Goal: Task Accomplishment & Management: Use online tool/utility

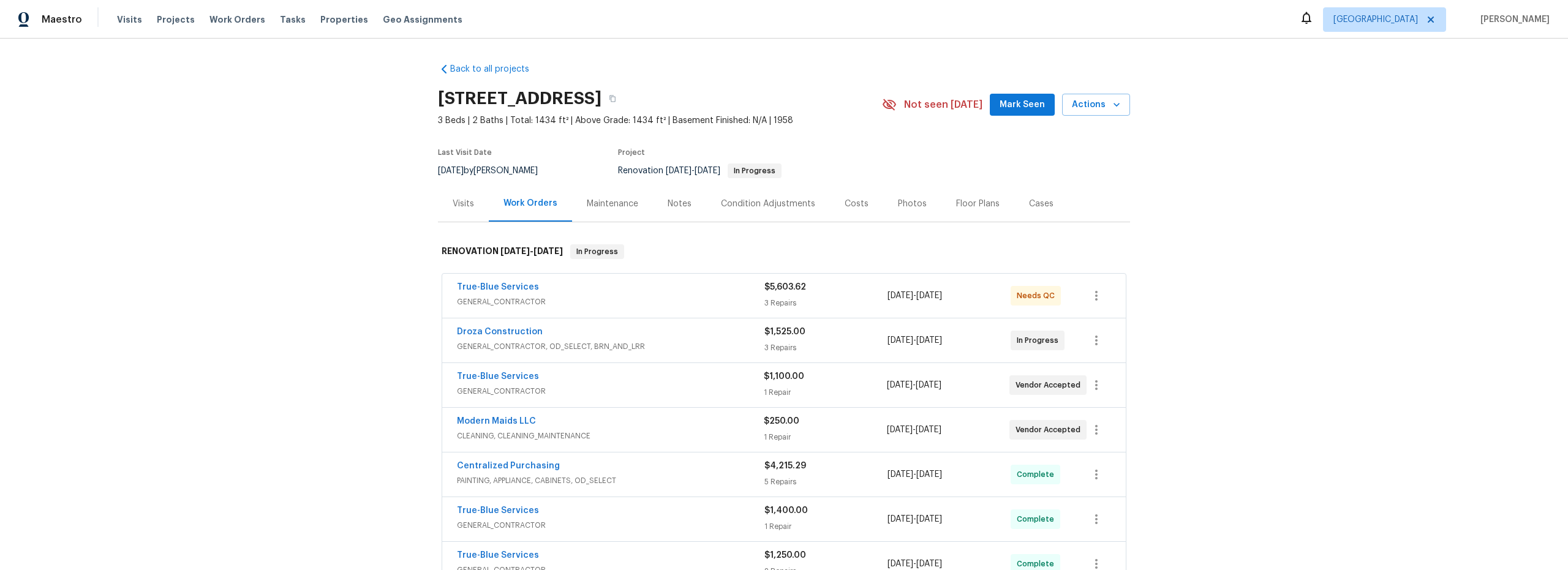
click at [684, 295] on div "True-Blue Services" at bounding box center [611, 288] width 308 height 15
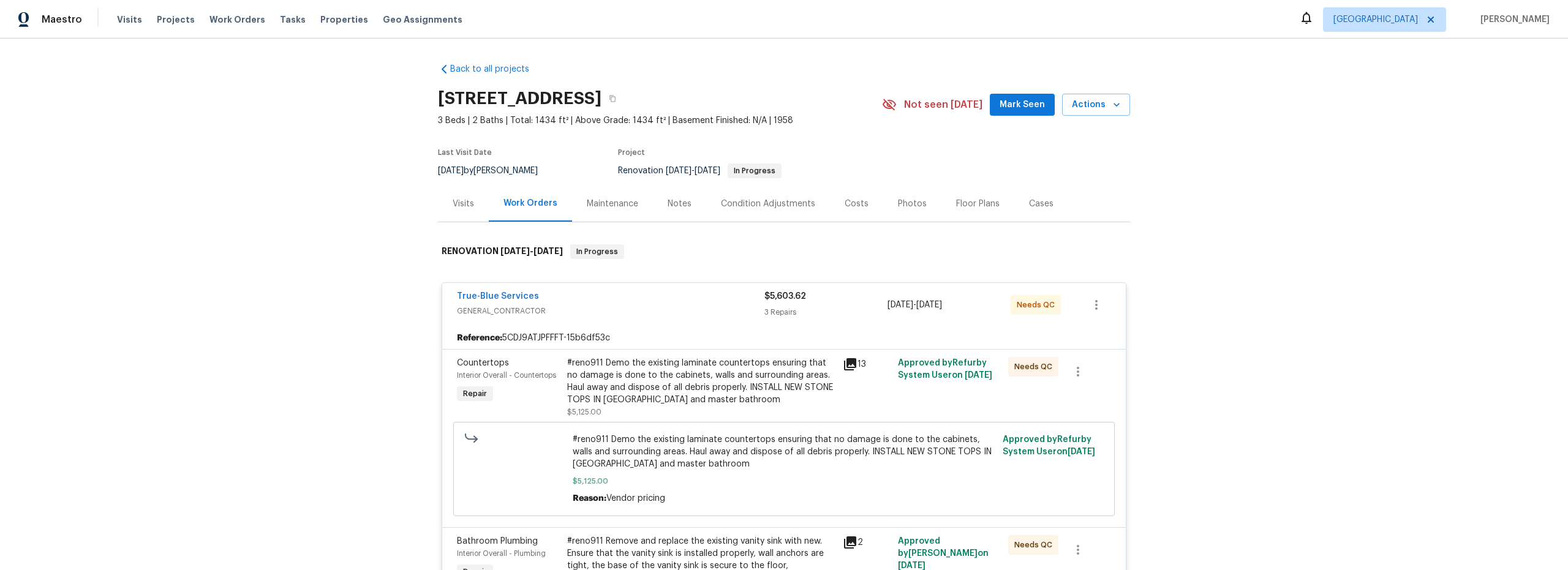
click at [721, 397] on div "#reno911 Demo the existing laminate countertops ensuring that no damage is done…" at bounding box center [700, 380] width 268 height 49
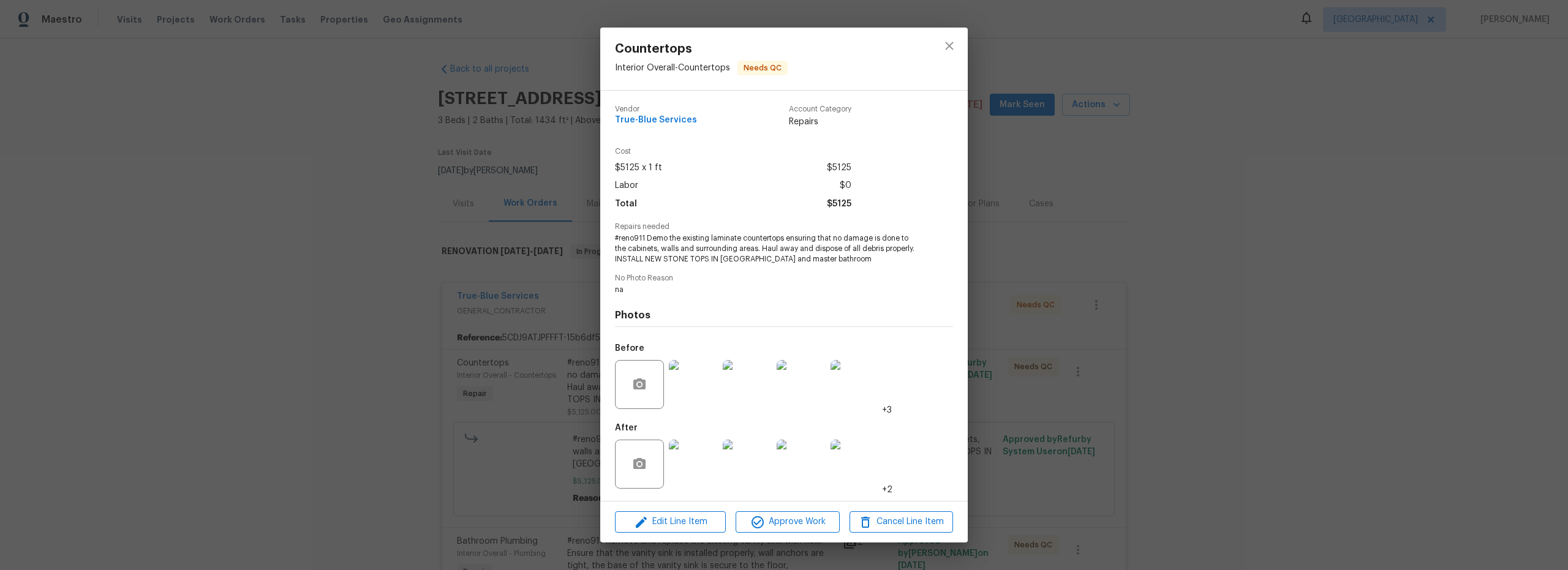
click at [705, 475] on img at bounding box center [693, 463] width 49 height 49
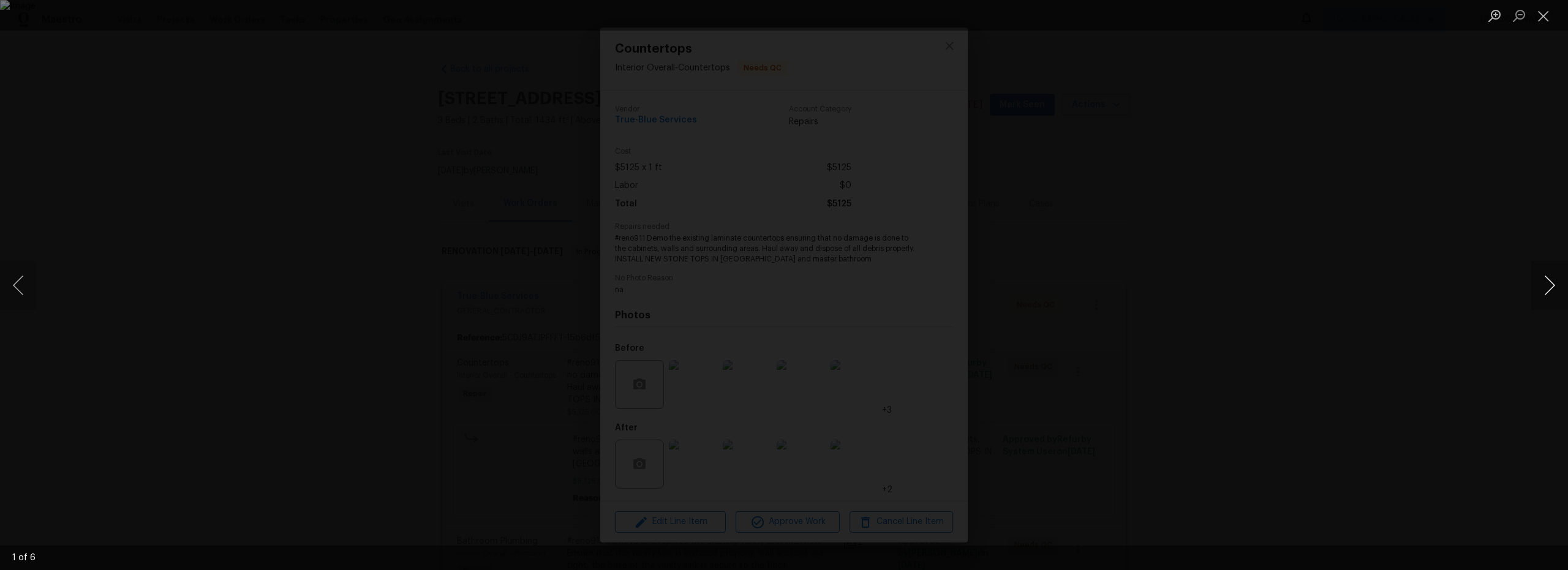
click at [1550, 285] on button "Next image" at bounding box center [1550, 285] width 37 height 49
click at [1552, 284] on button "Next image" at bounding box center [1550, 285] width 37 height 49
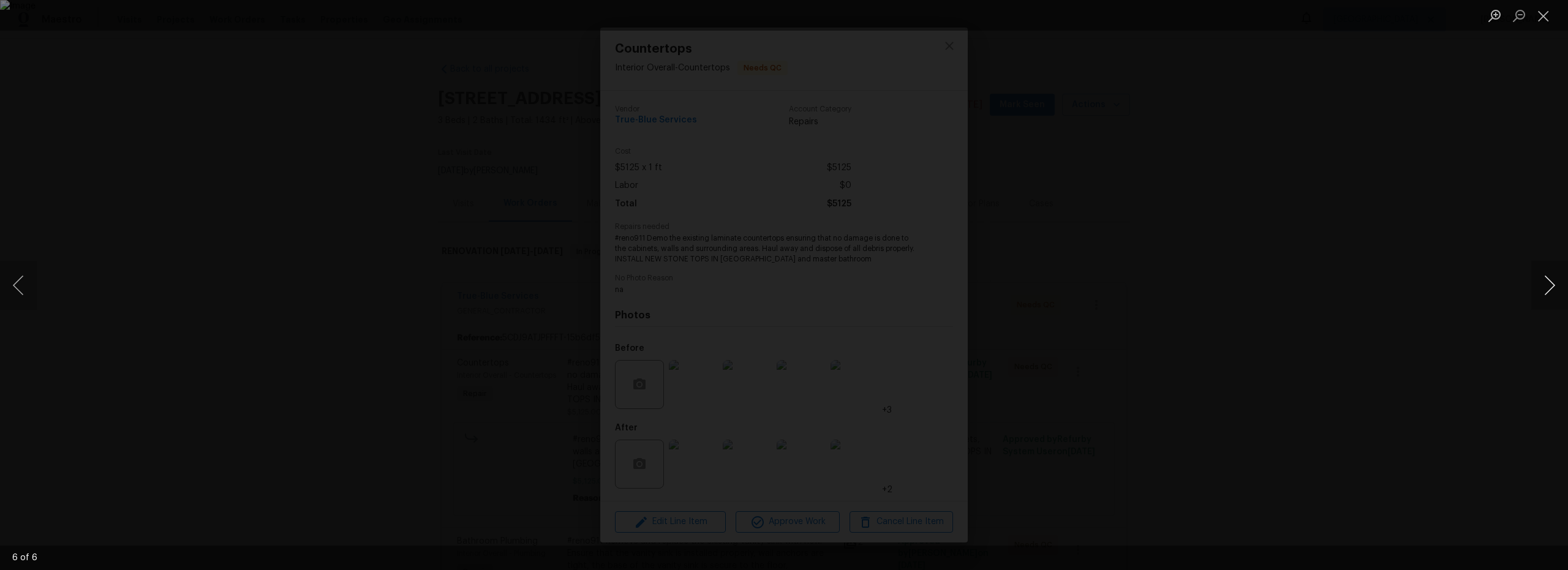
click at [1552, 284] on button "Next image" at bounding box center [1550, 285] width 37 height 49
click at [544, 308] on img "Lightbox" at bounding box center [784, 285] width 1568 height 570
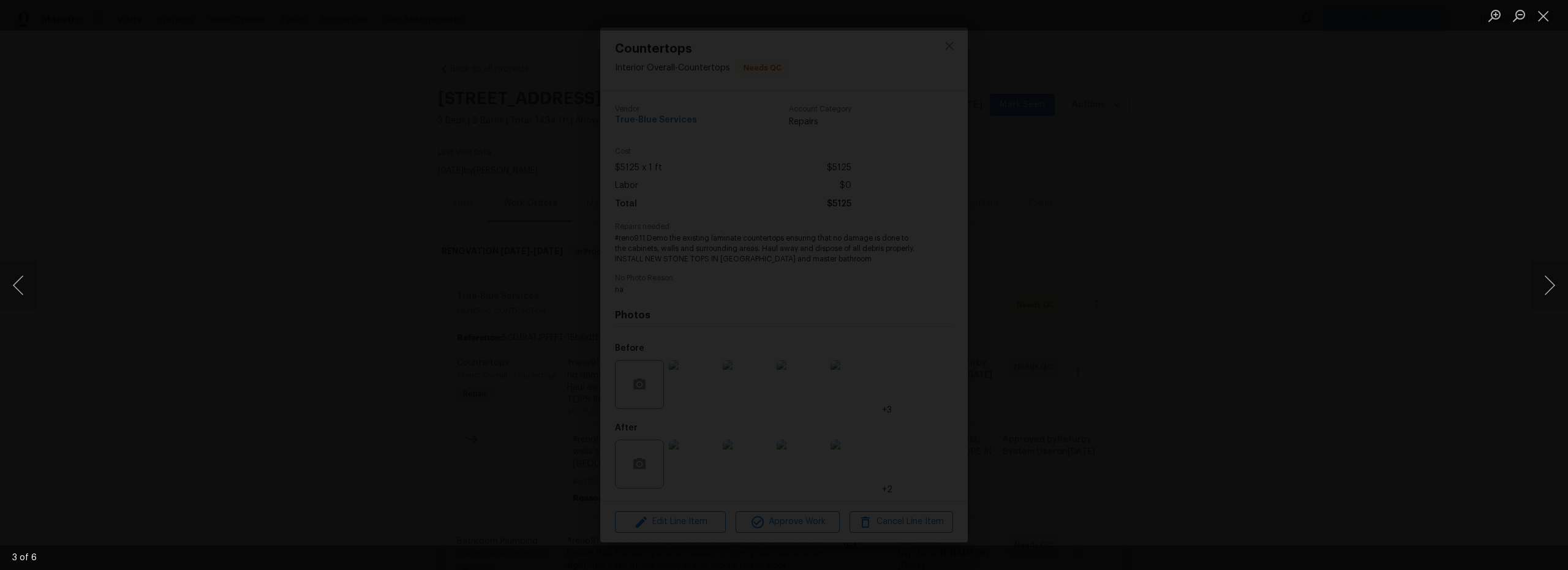
click at [567, 354] on img "Lightbox" at bounding box center [1025, 261] width 3149 height 1145
click at [567, 354] on img "Lightbox" at bounding box center [938, 261] width 3149 height 1145
click at [1559, 286] on button "Next image" at bounding box center [1550, 285] width 37 height 49
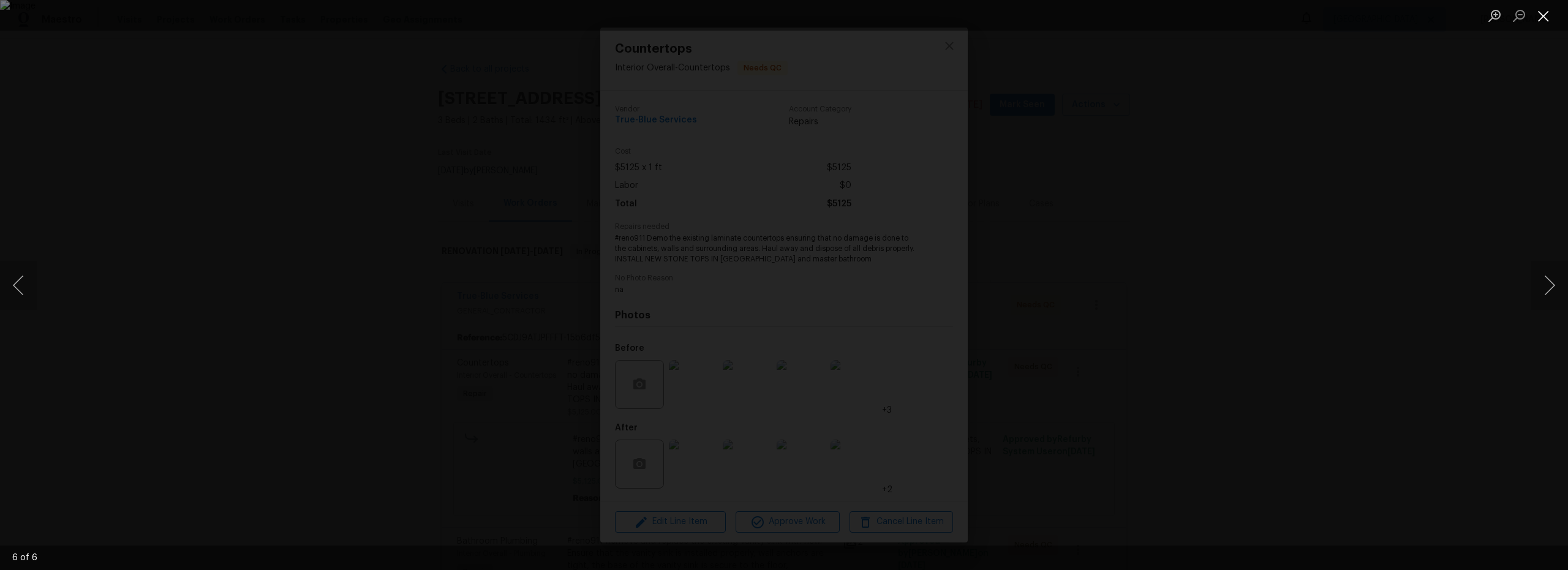
click at [1548, 20] on button "Close lightbox" at bounding box center [1543, 15] width 25 height 21
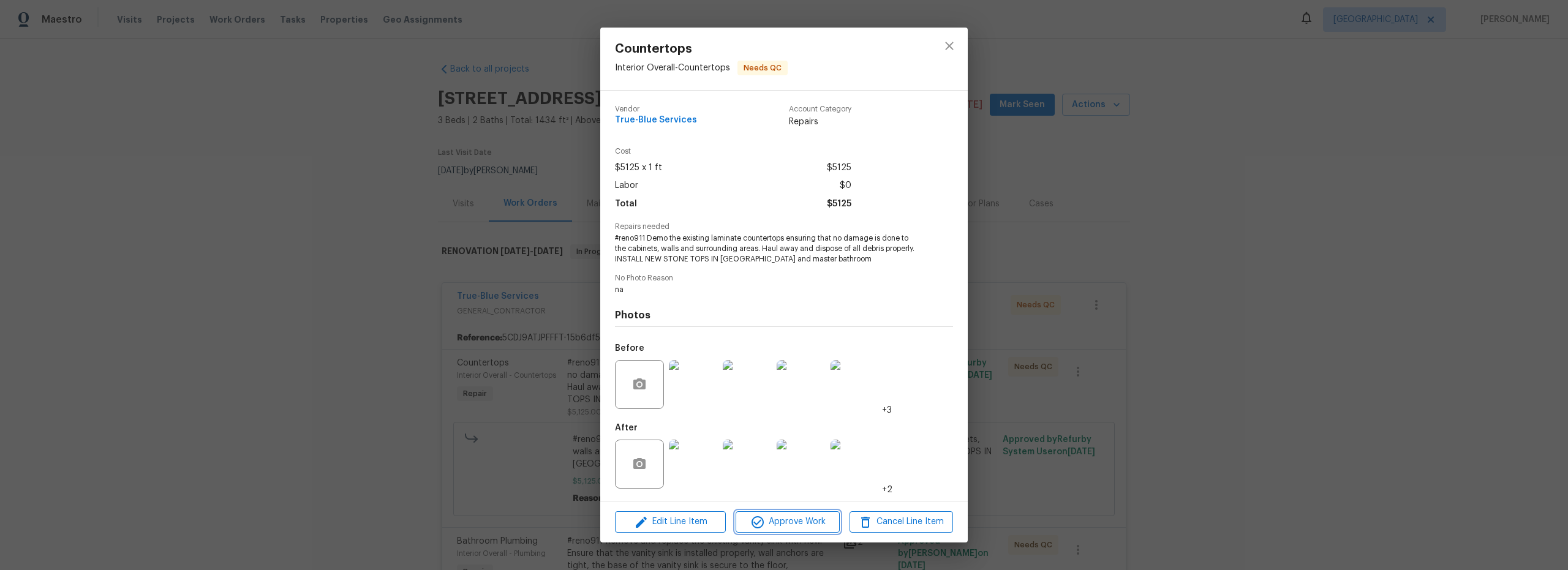
click at [790, 521] on span "Approve Work" at bounding box center [787, 521] width 96 height 16
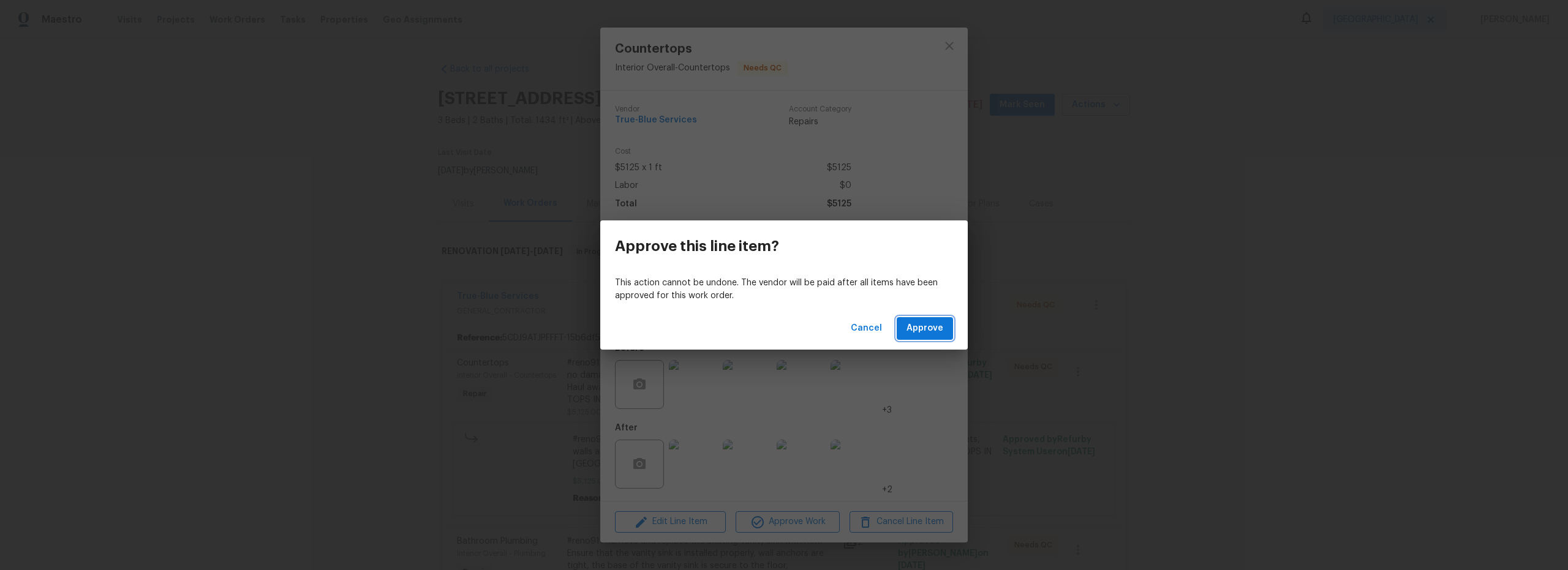
click at [917, 332] on span "Approve" at bounding box center [925, 328] width 37 height 16
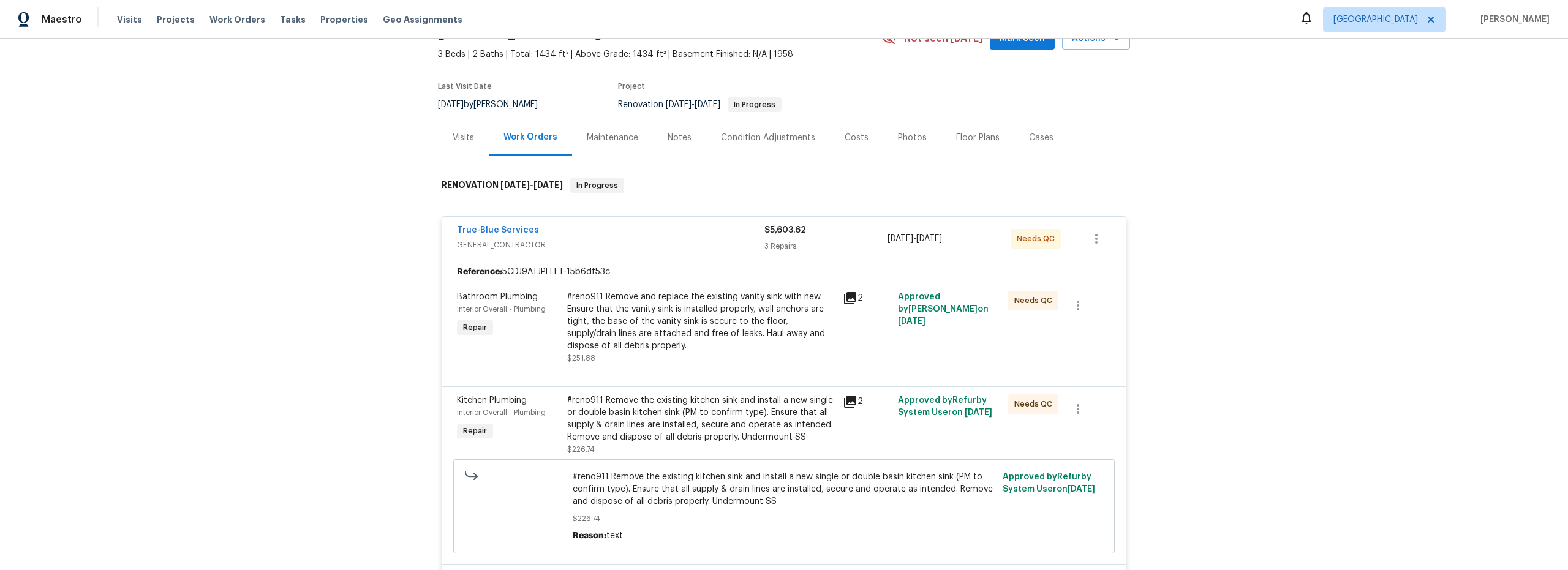
scroll to position [68, 0]
click at [690, 362] on div at bounding box center [784, 369] width 654 height 15
click at [689, 333] on div "#reno911 Remove and replace the existing vanity sink with new. Ensure that the …" at bounding box center [700, 320] width 268 height 61
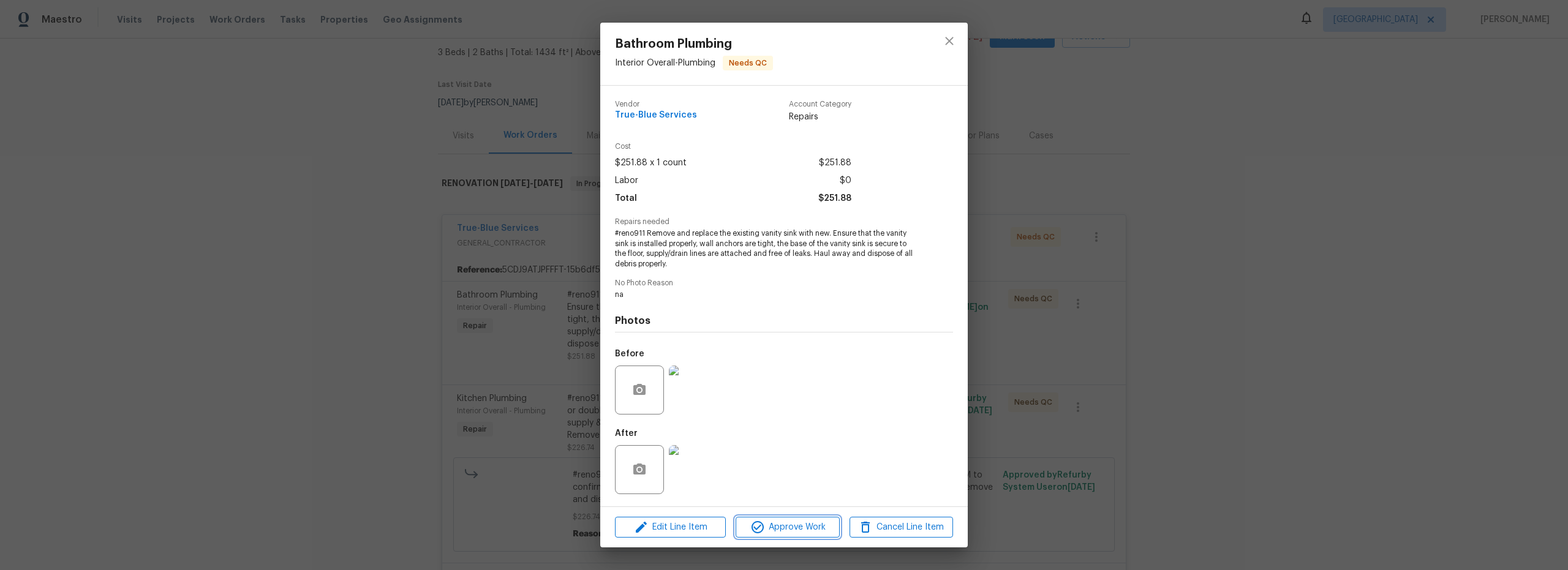
click at [795, 532] on span "Approve Work" at bounding box center [787, 527] width 96 height 16
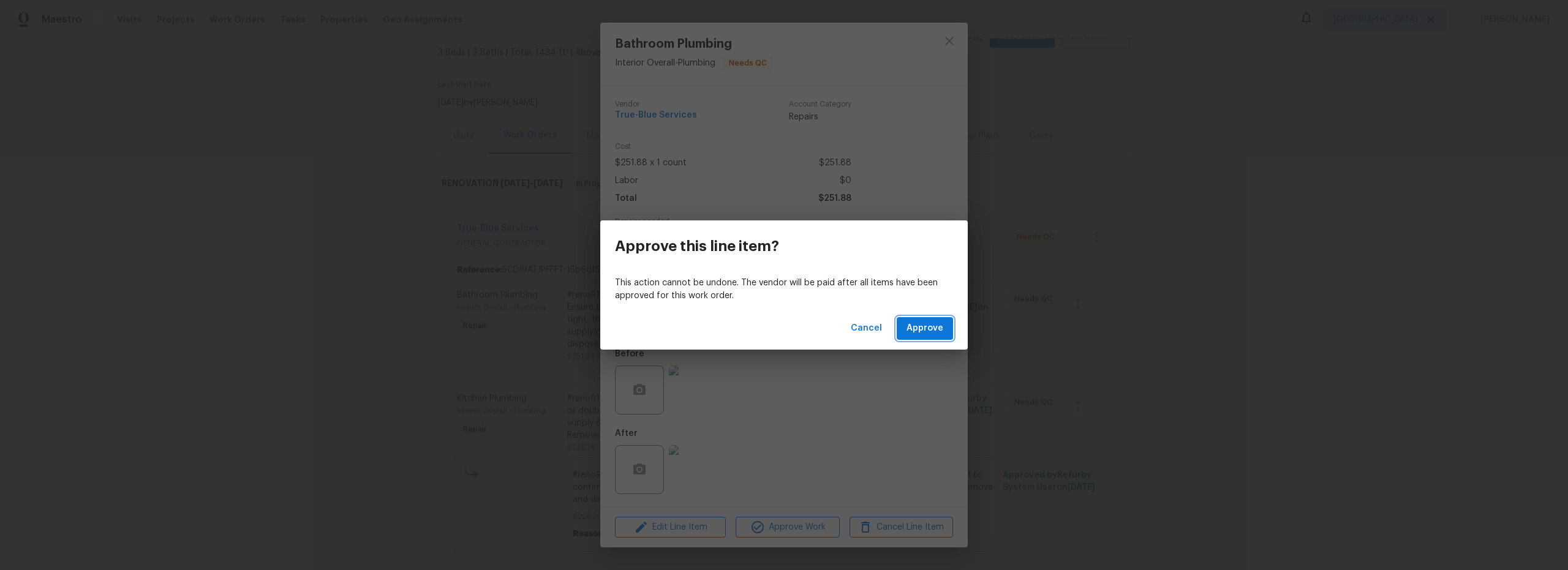
click at [939, 332] on span "Approve" at bounding box center [925, 328] width 37 height 16
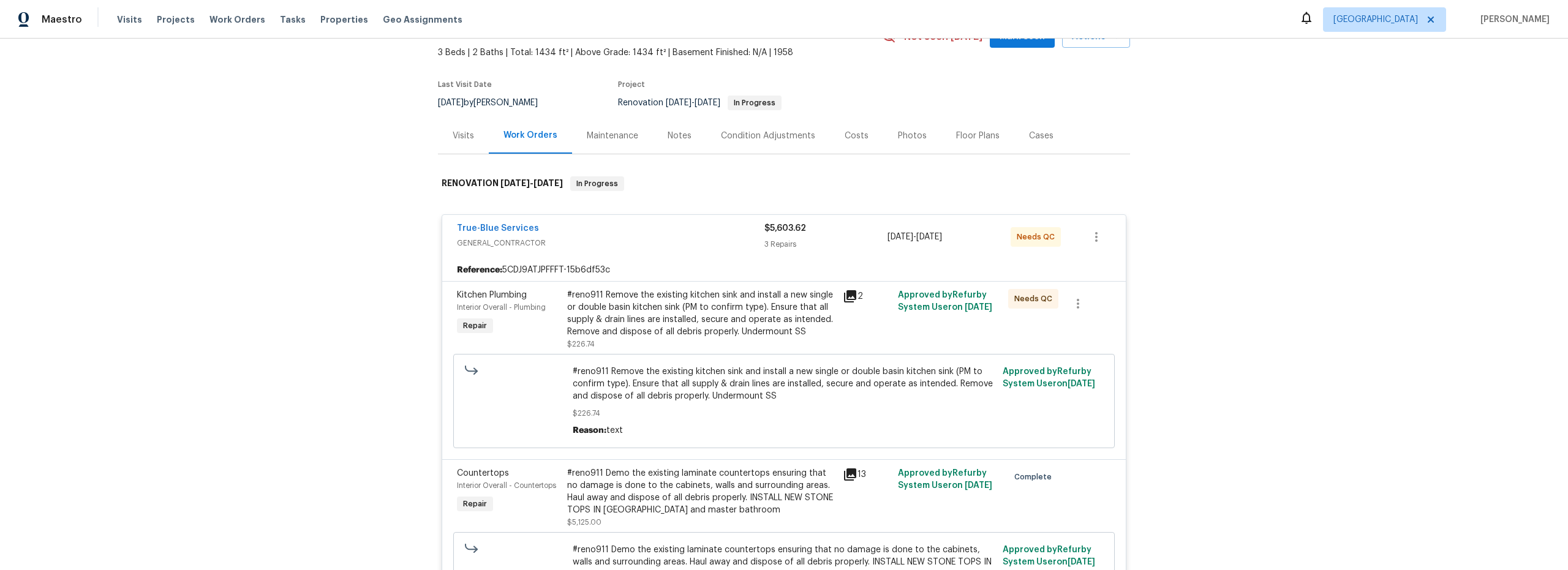
click at [708, 334] on div "#reno911 Remove the existing kitchen sink and install a new single or double ba…" at bounding box center [700, 313] width 268 height 49
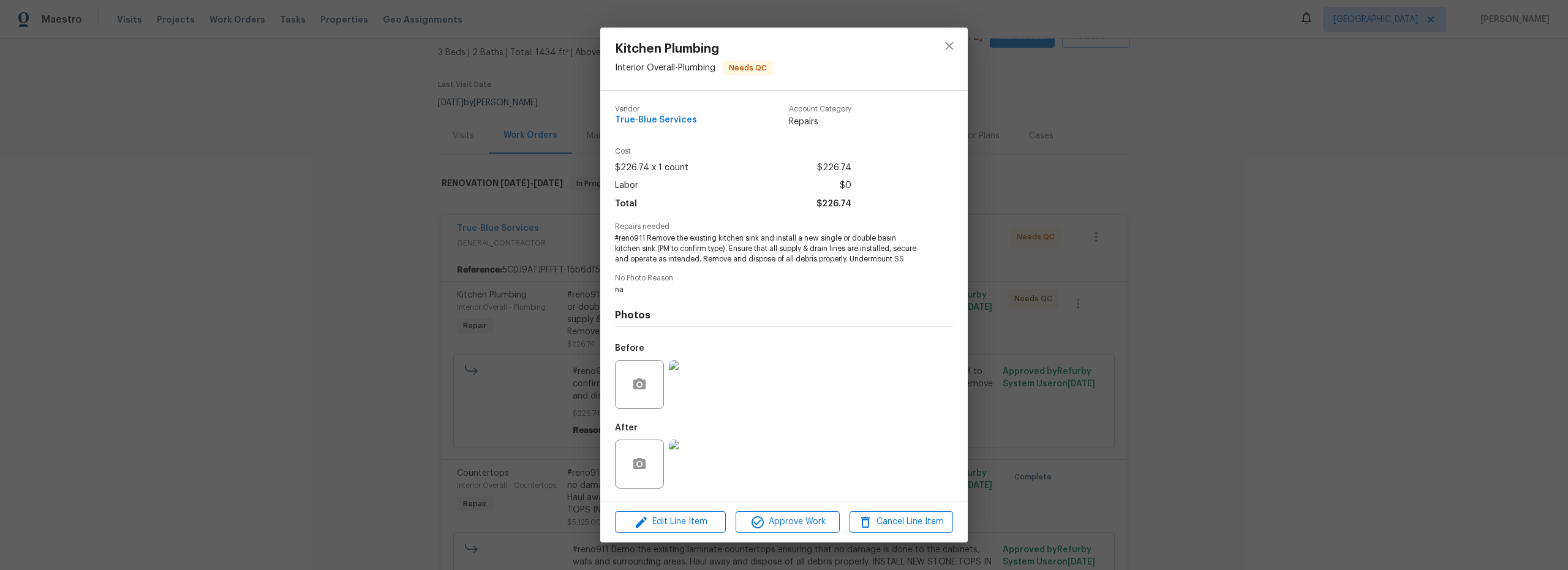
click at [708, 473] on img at bounding box center [693, 463] width 49 height 49
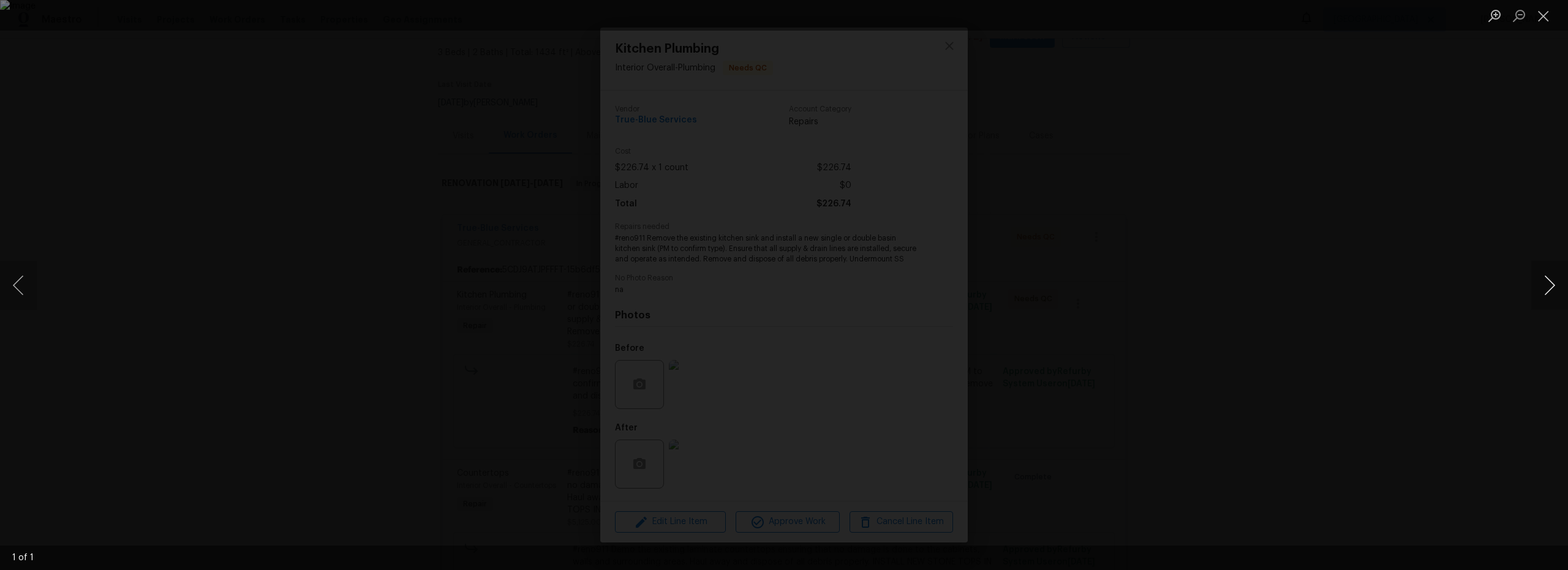
click at [1544, 292] on button "Next image" at bounding box center [1550, 285] width 37 height 49
click at [1546, 21] on button "Close lightbox" at bounding box center [1543, 15] width 25 height 21
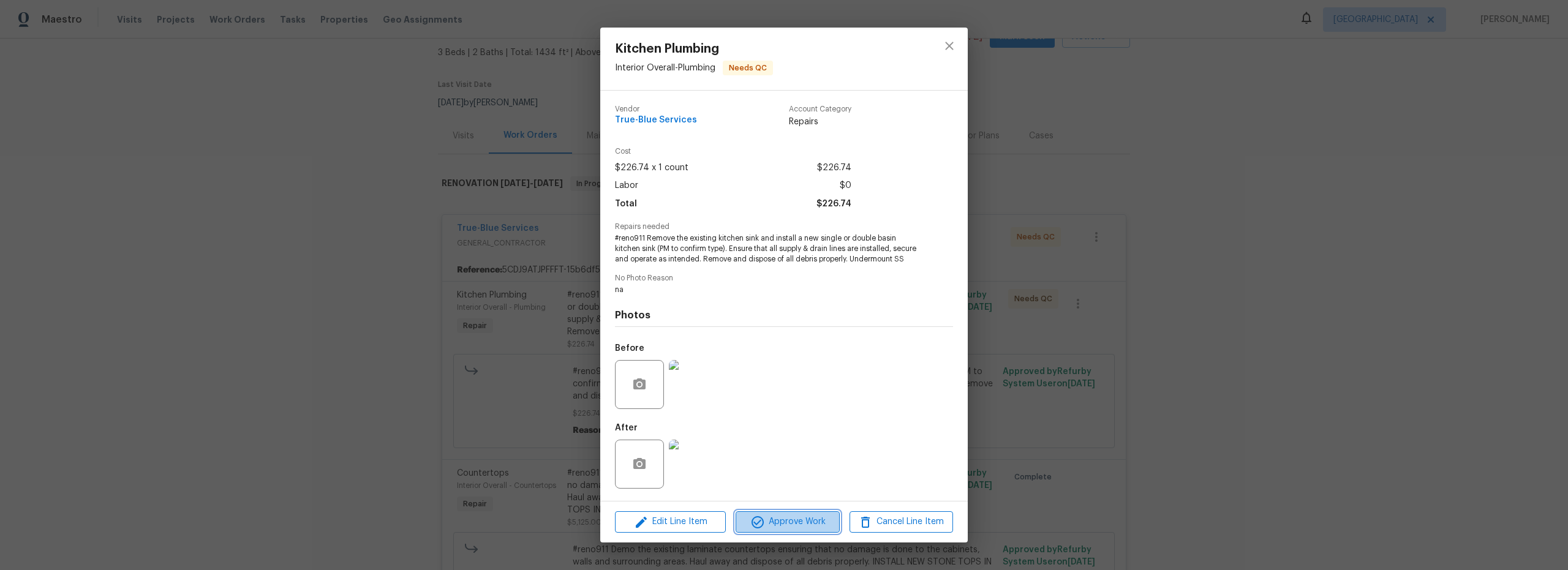
click at [774, 529] on span "Approve Work" at bounding box center [787, 521] width 96 height 16
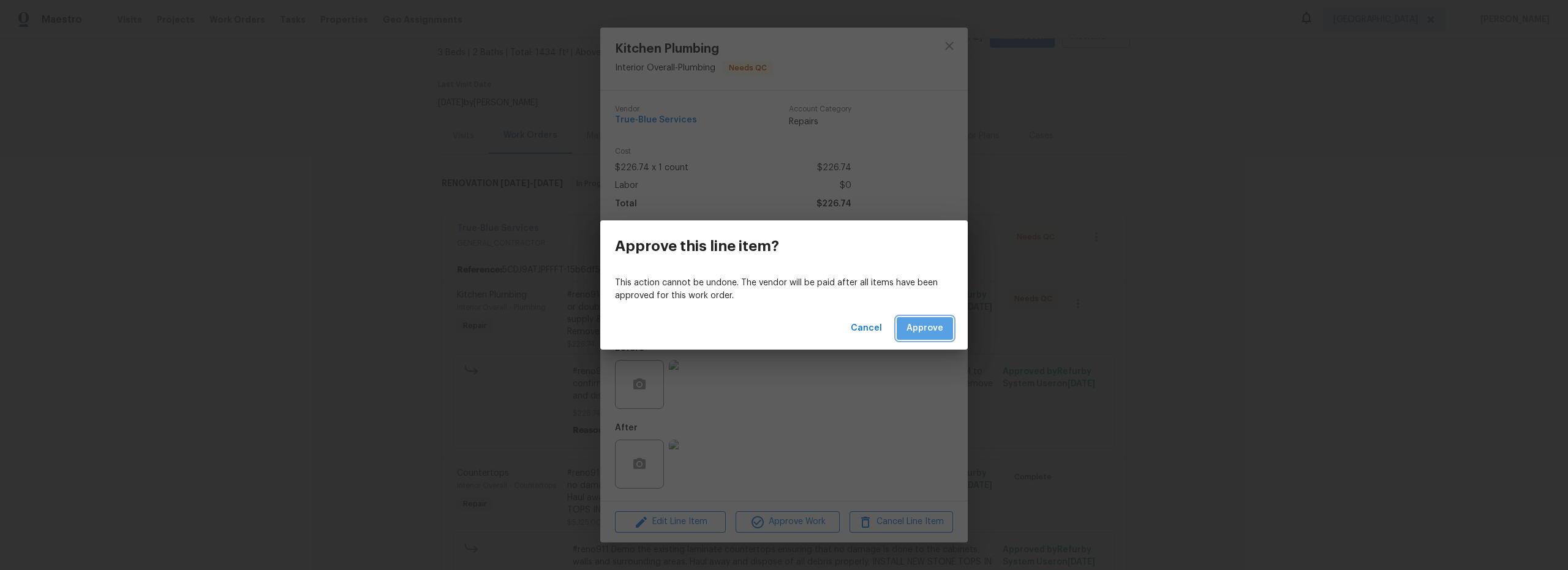
click at [924, 321] on span "Approve" at bounding box center [925, 328] width 37 height 16
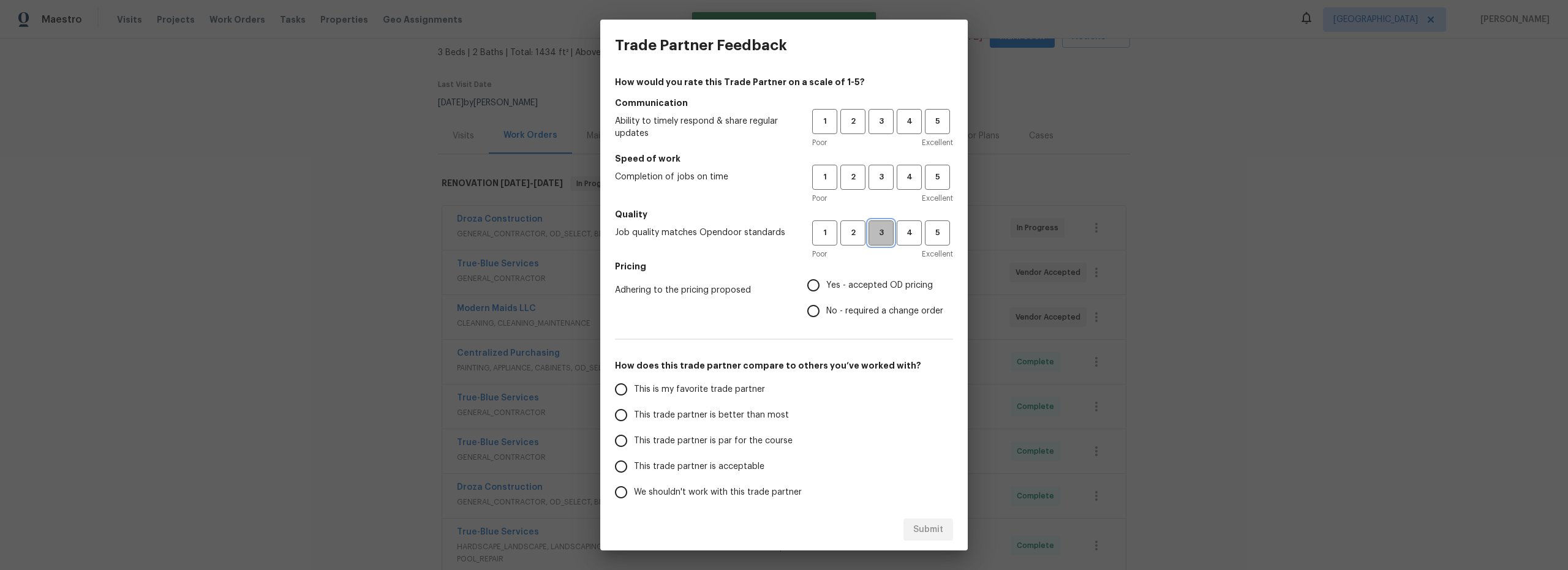
drag, startPoint x: 864, startPoint y: 237, endPoint x: 868, endPoint y: 229, distance: 8.9
click at [870, 237] on span "3" at bounding box center [881, 232] width 23 height 14
click at [870, 174] on span "3" at bounding box center [881, 177] width 23 height 14
click at [868, 132] on button "3" at bounding box center [880, 121] width 25 height 25
click at [801, 289] on input "Yes - accepted OD pricing" at bounding box center [813, 285] width 26 height 26
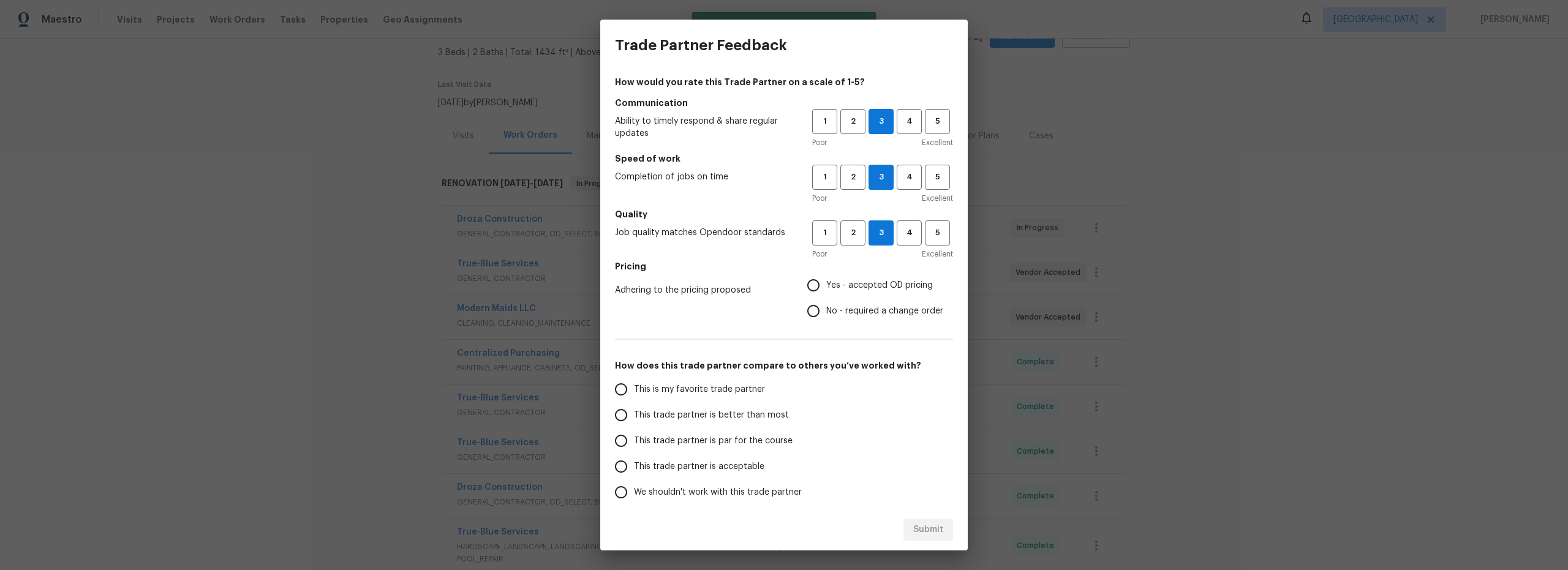
radio input "true"
click at [622, 395] on input "This is my favorite trade partner" at bounding box center [621, 390] width 26 height 26
click at [912, 524] on button "Submit" at bounding box center [928, 529] width 50 height 23
radio input "true"
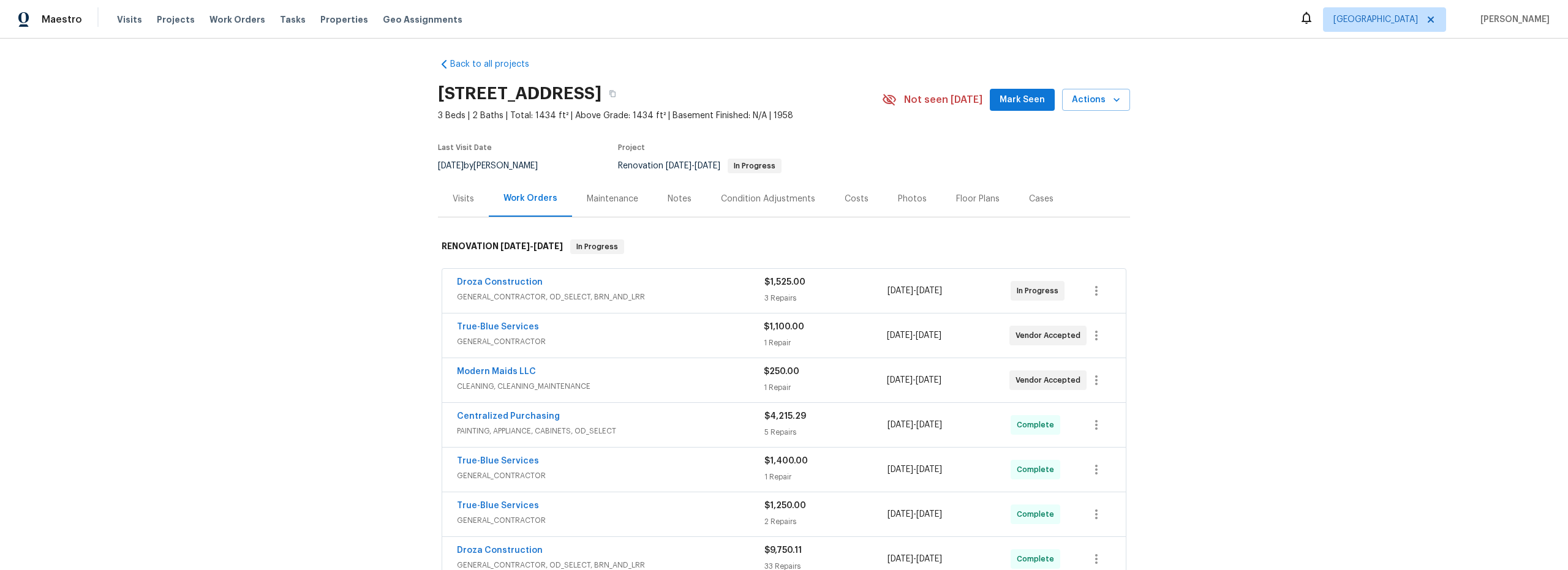
scroll to position [8, 0]
